Goal: Complete application form

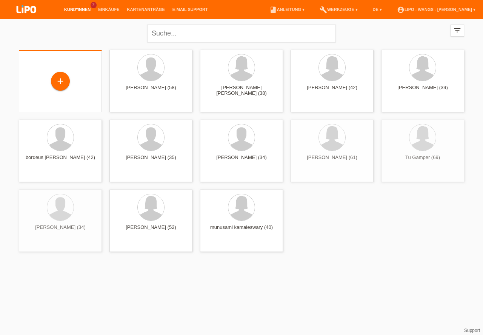
click at [78, 70] on div "+" at bounding box center [60, 81] width 83 height 62
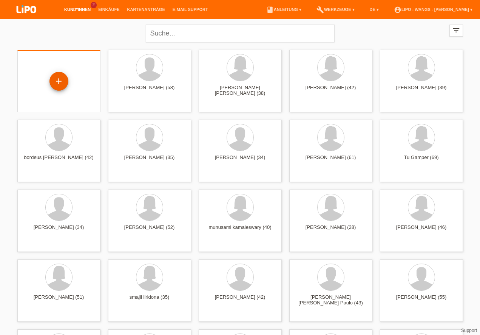
click at [58, 85] on div "+" at bounding box center [59, 81] width 18 height 13
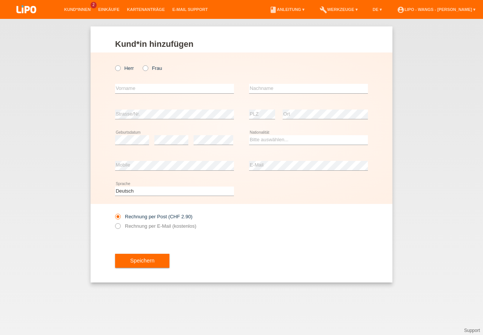
click at [121, 71] on div "Herr Frau" at bounding box center [174, 67] width 119 height 15
click at [119, 70] on input "Herr" at bounding box center [117, 67] width 5 height 5
radio input "true"
click at [126, 92] on input "text" at bounding box center [174, 88] width 119 height 9
type input "q"
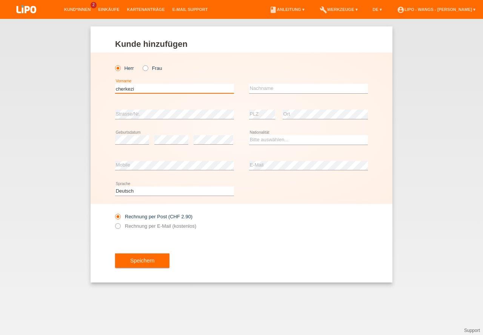
type input "cherkezi"
click at [279, 83] on div "error Nachname" at bounding box center [308, 89] width 119 height 26
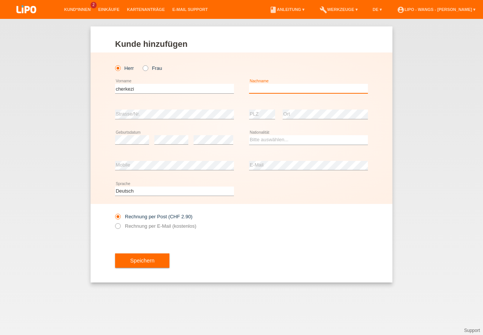
click at [280, 86] on input "text" at bounding box center [308, 88] width 119 height 9
type input "zejnun"
click at [165, 108] on div "error Strasse/Nr." at bounding box center [174, 114] width 119 height 26
click at [165, 109] on div "error Strasse/Nr." at bounding box center [174, 114] width 119 height 26
click at [280, 140] on select "Bitte auswählen... Schweiz Deutschland Liechtenstein Österreich ------------ Af…" at bounding box center [308, 139] width 119 height 9
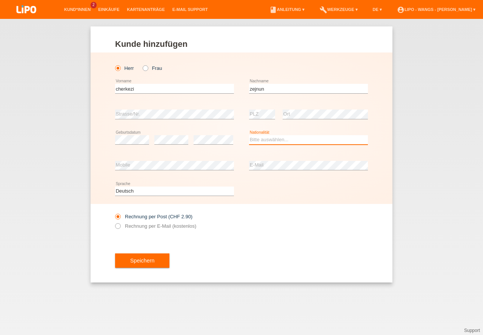
select select "MK"
click at [0, 0] on option "Mazedonien" at bounding box center [0, 0] width 0 height 0
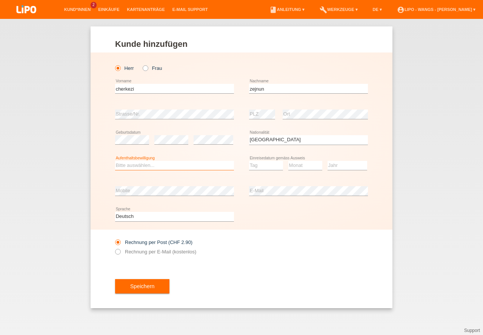
click at [142, 166] on select "Bitte auswählen... C B B - Flüchtlingsstatus Andere" at bounding box center [174, 165] width 119 height 9
select select "C"
click at [0, 0] on option "C" at bounding box center [0, 0] width 0 height 0
click at [260, 166] on select "Tag 01 02 03 04 05 06 07 08 09 10 11" at bounding box center [266, 165] width 34 height 9
select select "24"
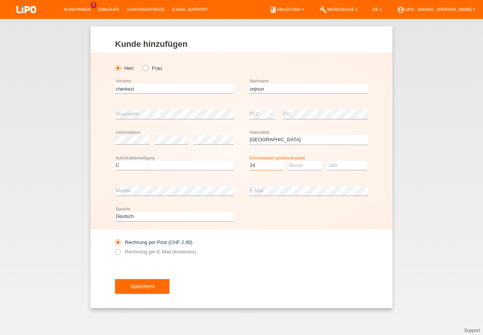
click at [0, 0] on option "24" at bounding box center [0, 0] width 0 height 0
click at [313, 165] on select "Monat 01 02 03 04 05 06 07 08 09 10 11" at bounding box center [305, 165] width 34 height 9
select select "10"
click at [0, 0] on option "10" at bounding box center [0, 0] width 0 height 0
click at [351, 163] on select "Jahr 2025 2024 2023 2022 2021 2020 2019 2018 2017 2016 2015 2014 2013 2012 2011…" at bounding box center [348, 165] width 40 height 9
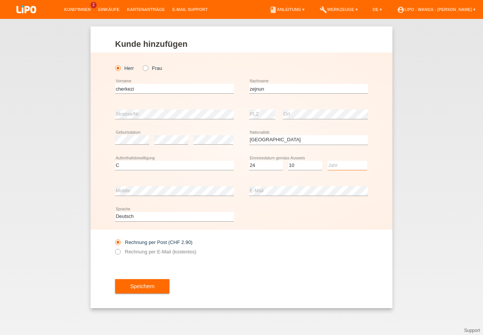
select select "1997"
click at [0, 0] on option "1997" at bounding box center [0, 0] width 0 height 0
click at [121, 249] on div "Rechnung per Post (CHF 2.90) Rechnung per E-Mail (kostenlos)" at bounding box center [174, 246] width 119 height 19
click at [114, 248] on icon at bounding box center [114, 248] width 0 height 0
click at [120, 252] on input "Rechnung per E-Mail (kostenlos)" at bounding box center [117, 253] width 5 height 9
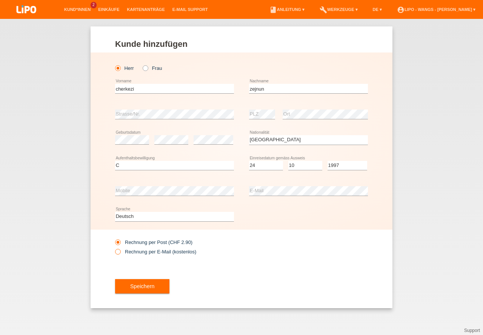
radio input "true"
click at [132, 288] on button "Speichern" at bounding box center [142, 286] width 54 height 14
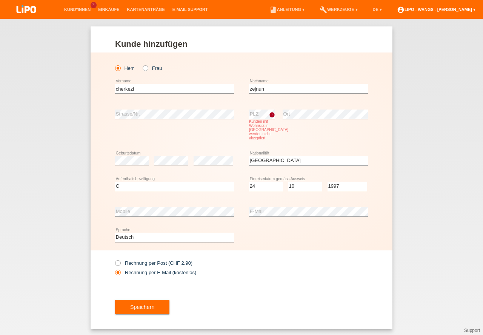
click at [449, 11] on link "account_circle LIPO - Wangs - Qendrim Rama ▾" at bounding box center [436, 9] width 86 height 5
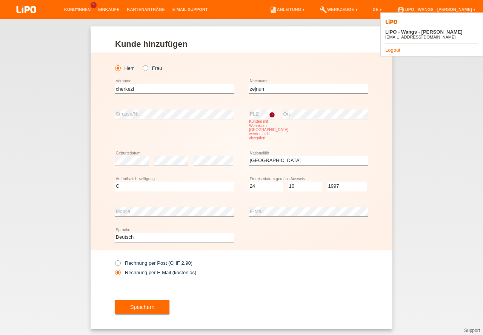
click at [394, 43] on div "LIPO - Wangs - Qendrim Rama qendra_rama@hotmail.com Logout" at bounding box center [431, 34] width 103 height 44
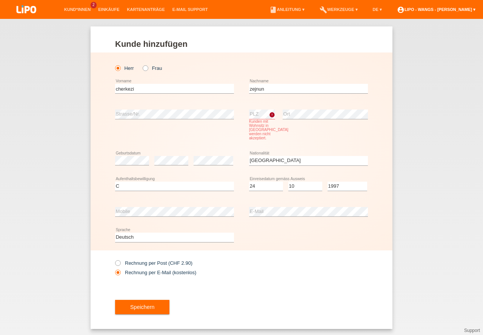
click at [477, 9] on link "account_circle LIPO - Wangs - Qendrim Rama ▾" at bounding box center [436, 9] width 86 height 5
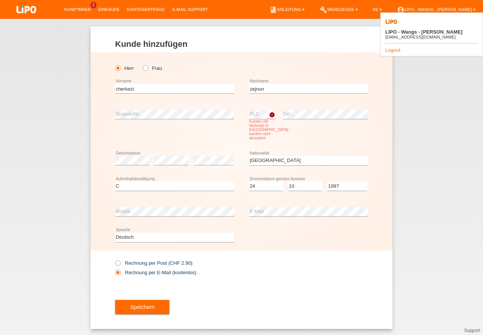
click at [394, 47] on link "Logout" at bounding box center [392, 50] width 15 height 6
